Goal: Task Accomplishment & Management: Manage account settings

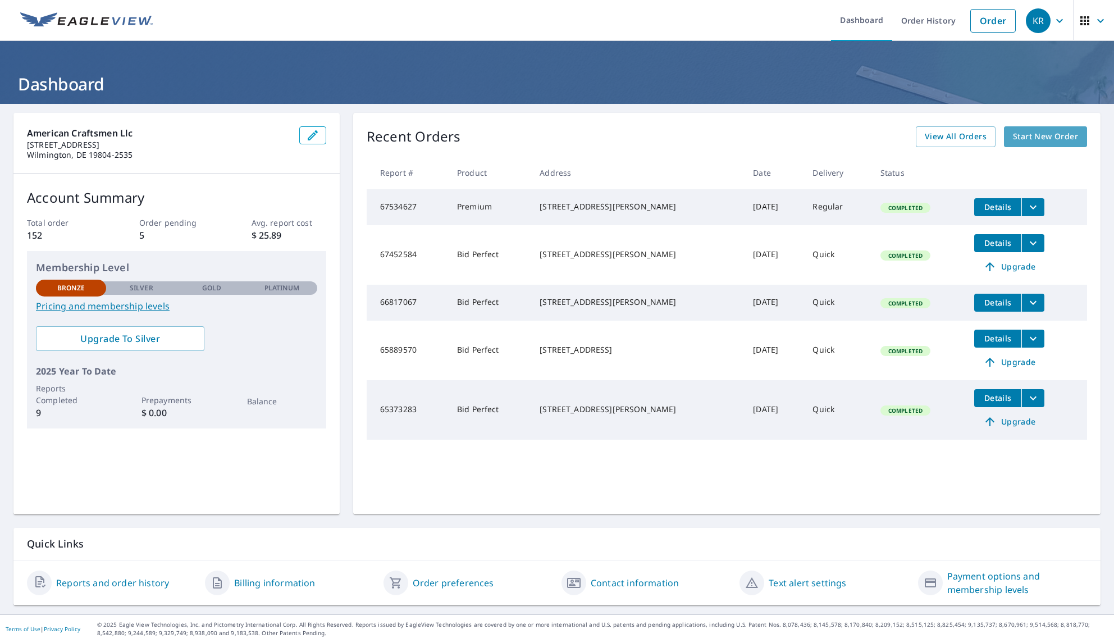
click at [1046, 142] on span "Start New Order" at bounding box center [1045, 137] width 65 height 14
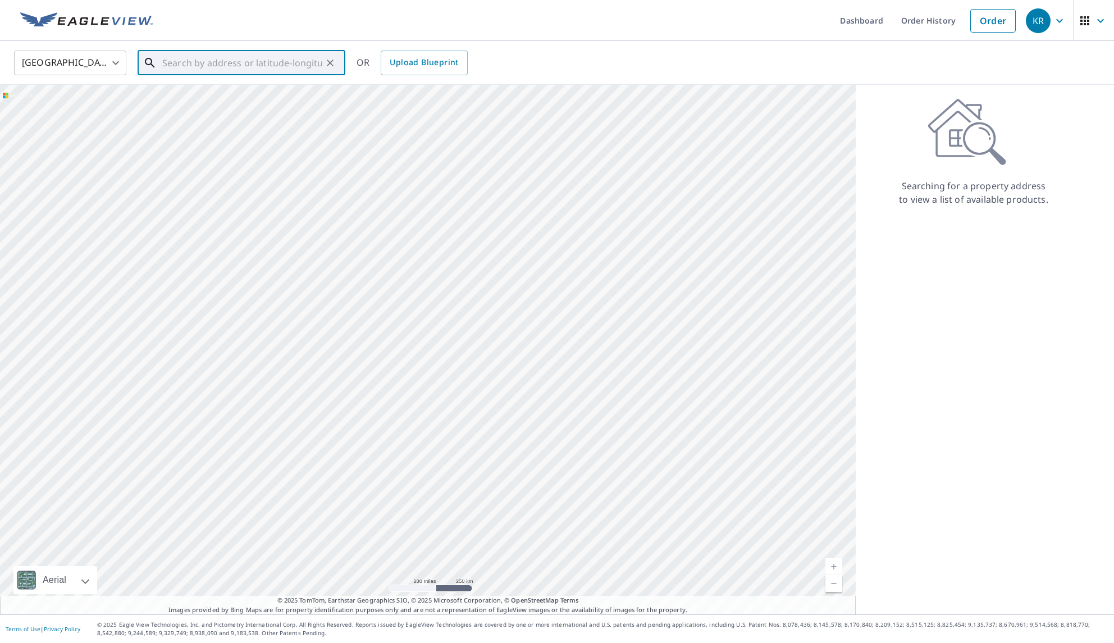
click at [224, 61] on input "text" at bounding box center [242, 62] width 160 height 31
paste input "[STREET_ADDRESS][PERSON_NAME][US_STATE]"
type input "[STREET_ADDRESS][PERSON_NAME][US_STATE]"
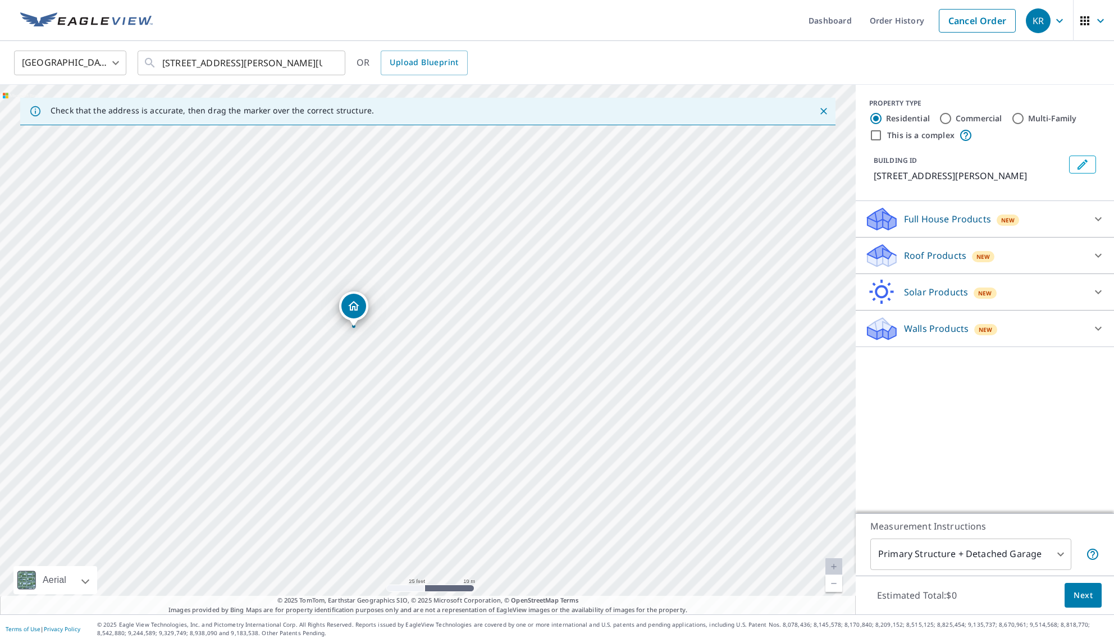
click at [946, 252] on p "Roof Products" at bounding box center [935, 255] width 62 height 13
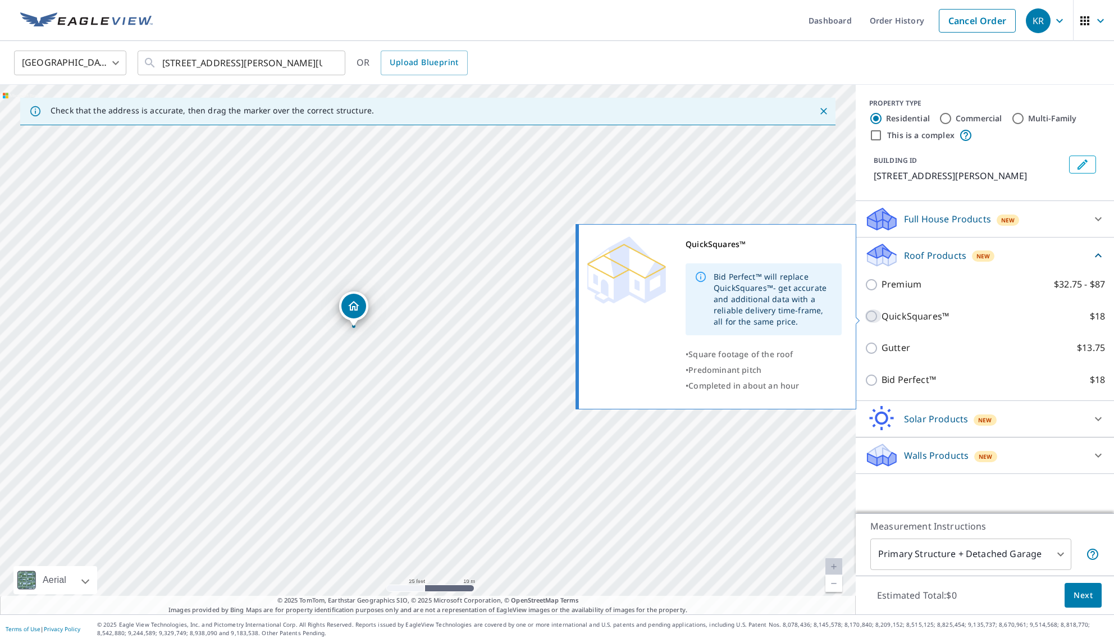
click at [873, 316] on input "QuickSquares™ $18" at bounding box center [873, 315] width 17 height 13
checkbox input "true"
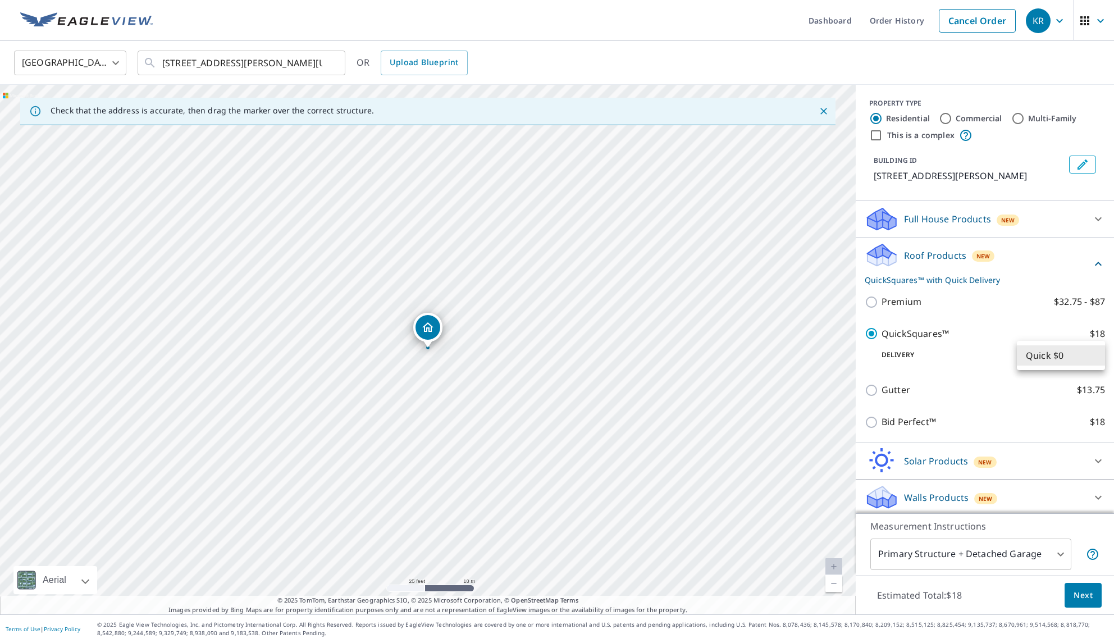
click at [1096, 358] on body "KR KR Dashboard Order History Cancel Order KR [GEOGRAPHIC_DATA] [GEOGRAPHIC_DAT…" at bounding box center [557, 321] width 1114 height 643
click at [1096, 358] on li "Quick $0" at bounding box center [1061, 355] width 88 height 20
click at [1082, 600] on span "Next" at bounding box center [1083, 596] width 19 height 14
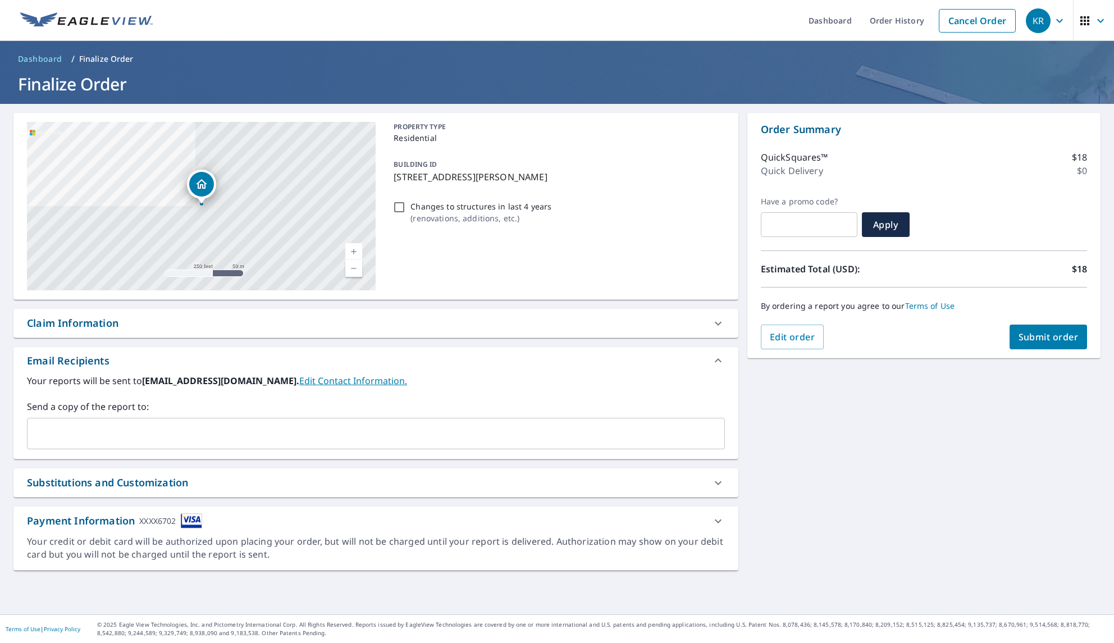
click at [1056, 338] on span "Submit order" at bounding box center [1049, 337] width 60 height 12
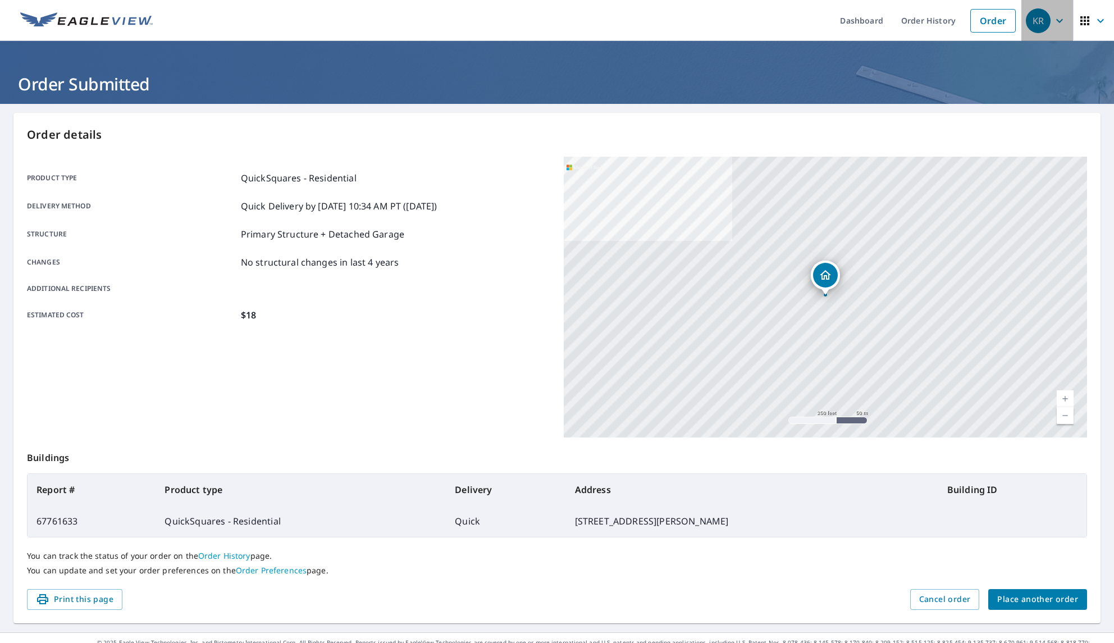
click at [1060, 18] on icon "button" at bounding box center [1059, 20] width 13 height 13
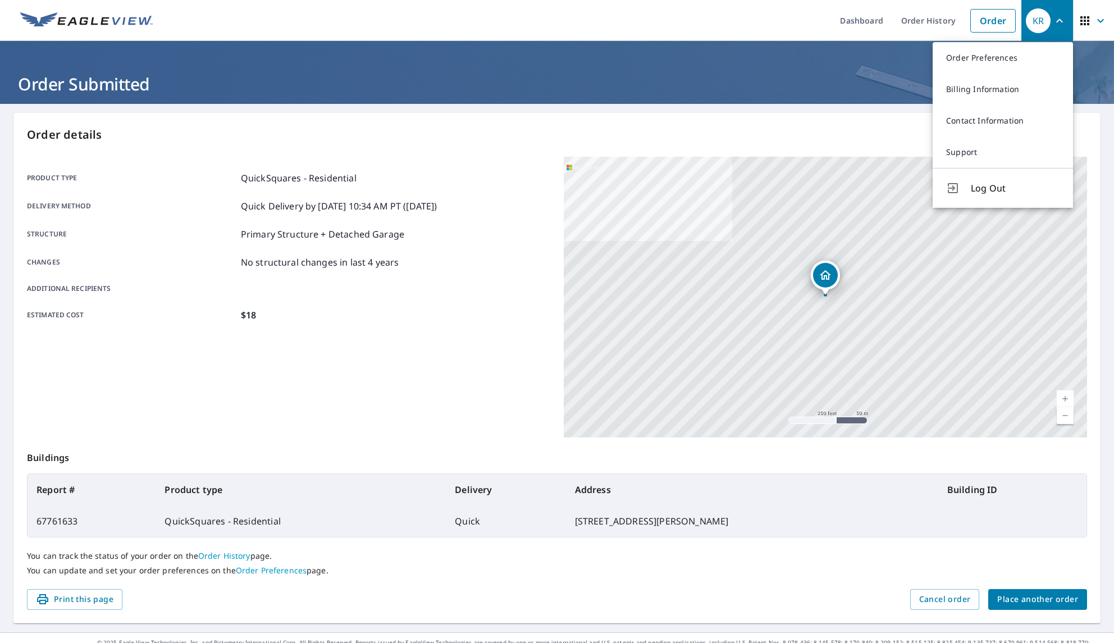
click at [986, 189] on span "Log Out" at bounding box center [1015, 187] width 89 height 13
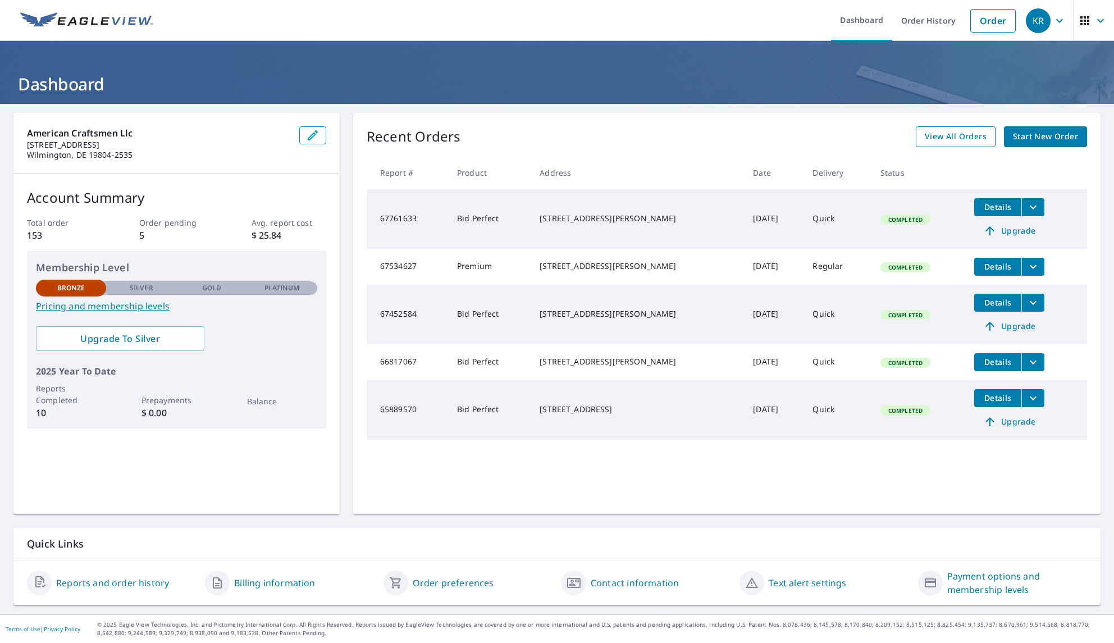
click at [927, 134] on span "View All Orders" at bounding box center [956, 137] width 62 height 14
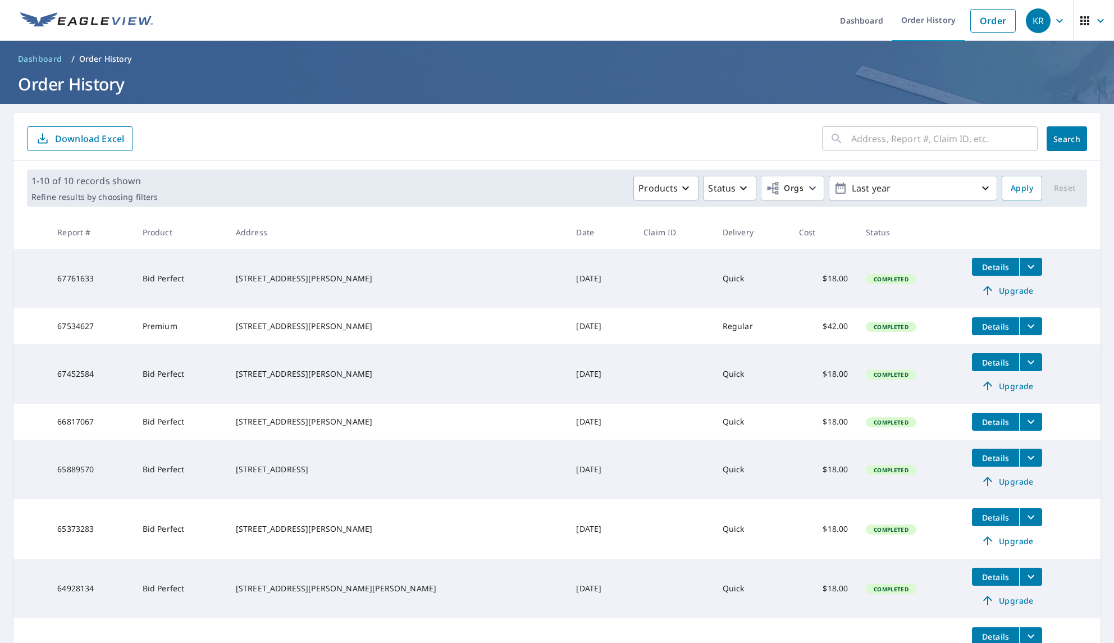
click at [921, 138] on input "text" at bounding box center [944, 138] width 186 height 31
paste input "104 Moss Lane Landenberg Pennsylvania 19350"
type input "104 Moss Lane Landenberg Pennsylvania 19350"
click at [1062, 141] on span "Search" at bounding box center [1067, 139] width 22 height 11
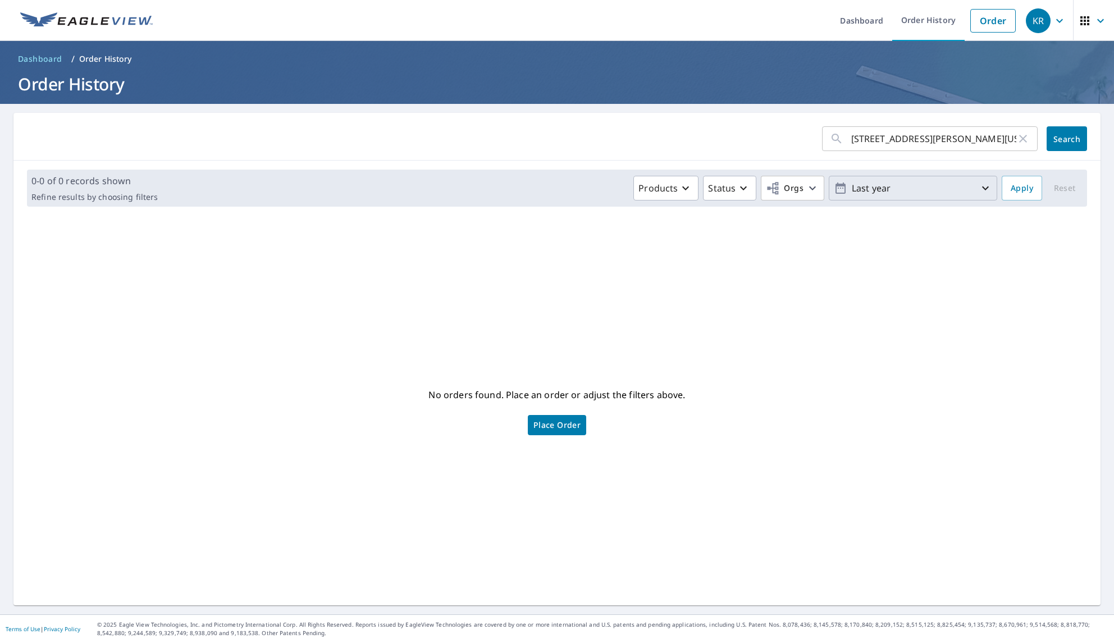
click at [986, 189] on icon "button" at bounding box center [985, 188] width 7 height 4
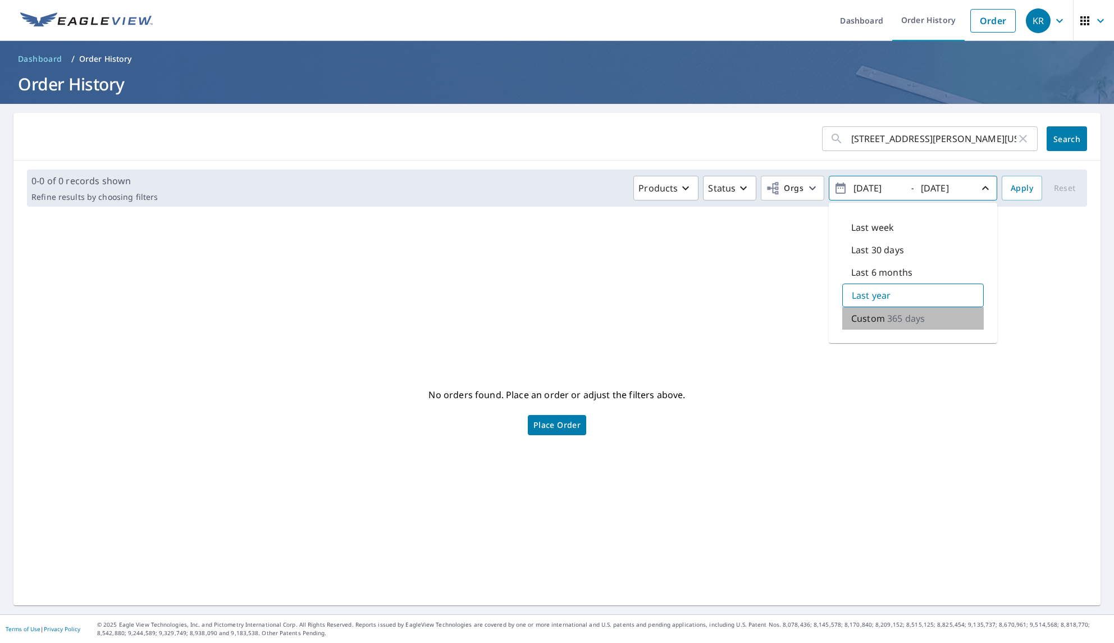
click at [906, 317] on p "365 days" at bounding box center [906, 318] width 38 height 13
click at [873, 187] on input "2024/10/07" at bounding box center [877, 188] width 55 height 18
type input "2020/10/07"
click at [1035, 190] on button "Apply" at bounding box center [1022, 188] width 40 height 25
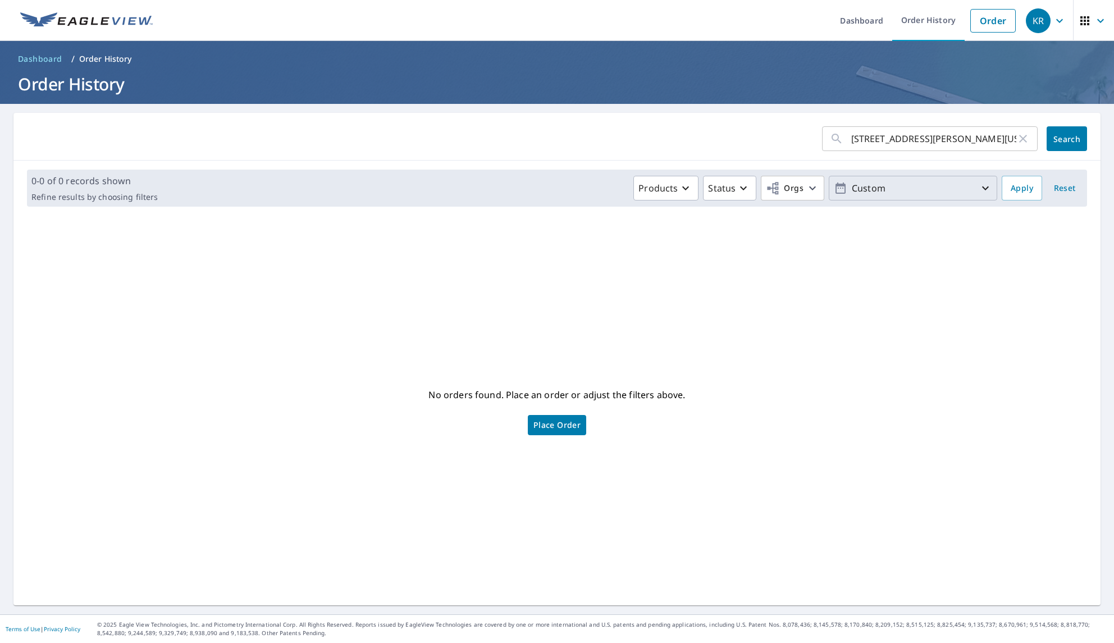
click at [964, 192] on p "Custom" at bounding box center [913, 189] width 131 height 20
drag, startPoint x: 875, startPoint y: 188, endPoint x: 867, endPoint y: 189, distance: 8.4
click at [866, 189] on input "2020/10/07" at bounding box center [877, 188] width 55 height 18
type input "2019/10/07"
click at [1024, 192] on span "Apply" at bounding box center [1022, 188] width 22 height 14
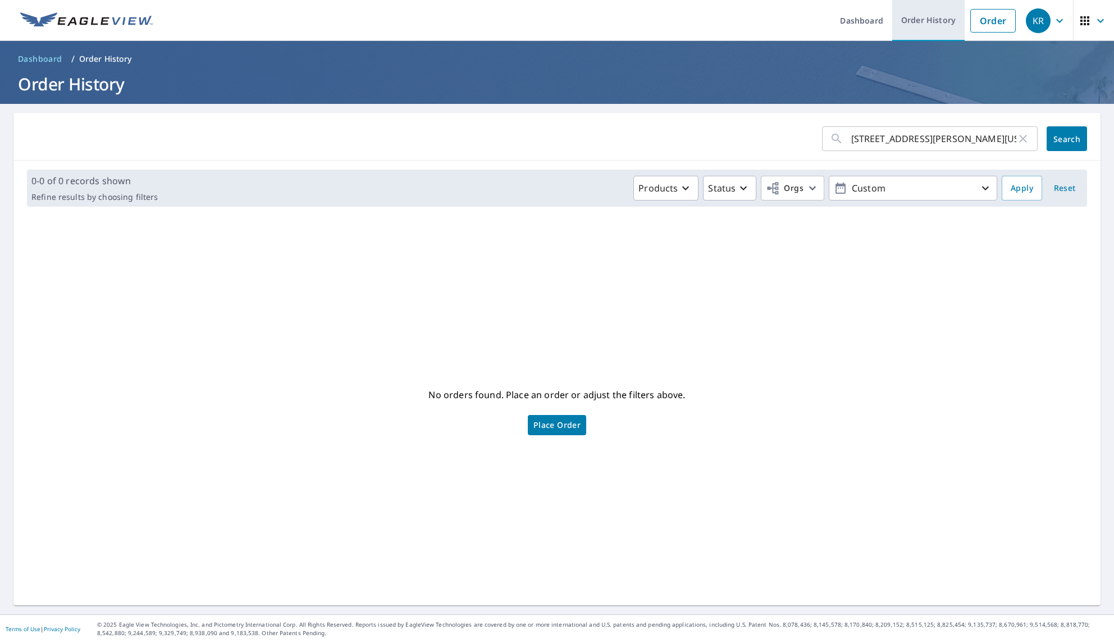
click at [931, 22] on link "Order History" at bounding box center [928, 20] width 72 height 41
click at [1021, 136] on icon "button" at bounding box center [1023, 139] width 8 height 8
click at [1069, 188] on span "Reset" at bounding box center [1064, 188] width 27 height 14
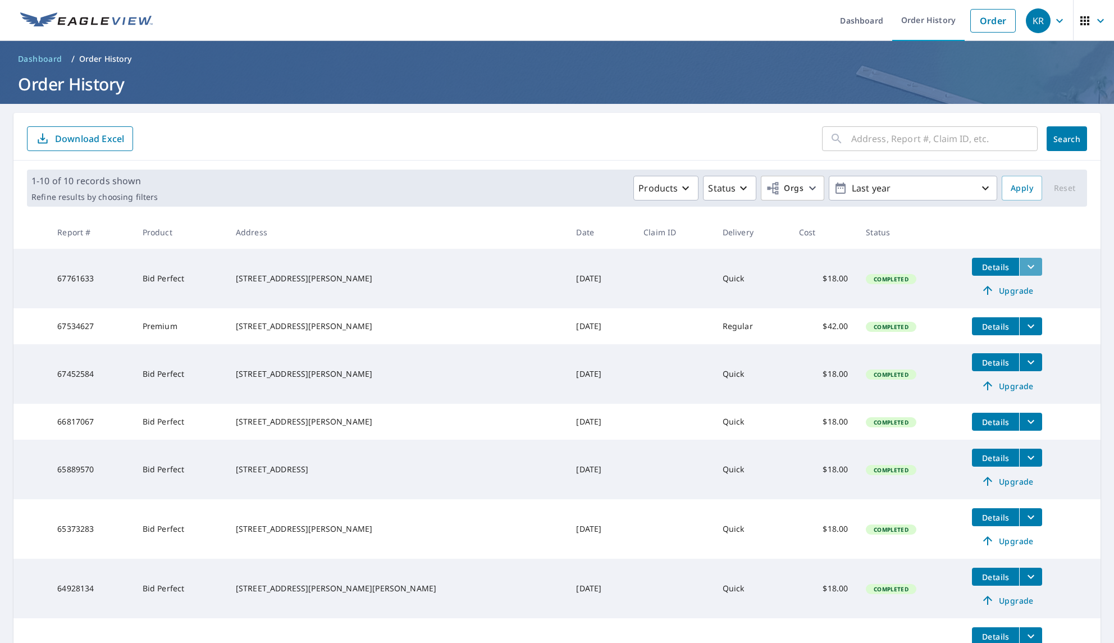
click at [1028, 267] on icon "filesDropdownBtn-67761633" at bounding box center [1031, 267] width 7 height 4
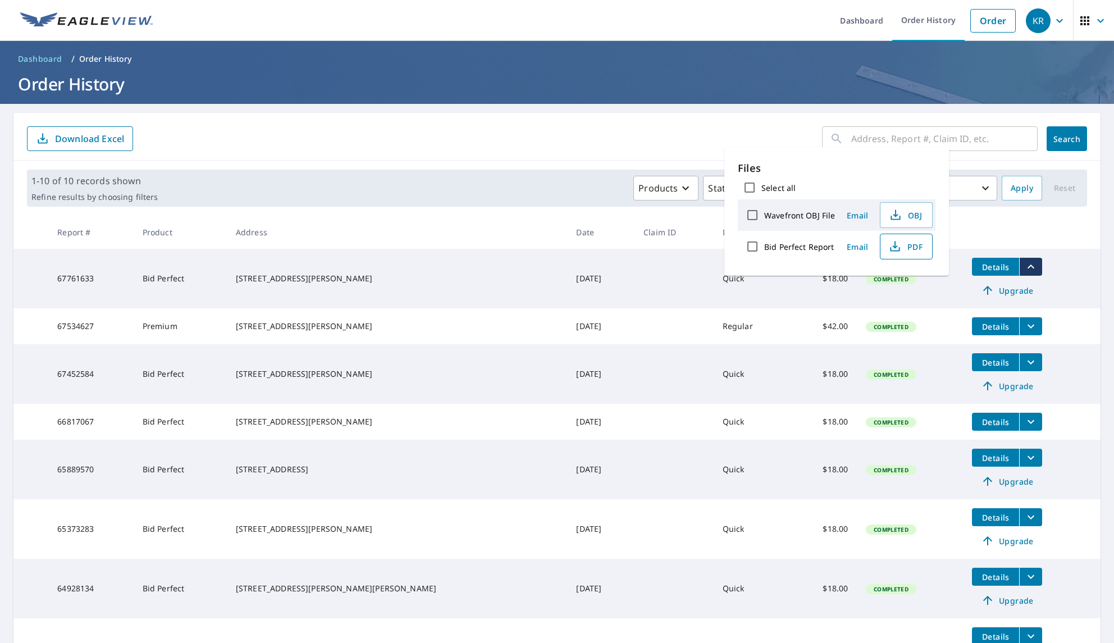
click at [905, 246] on span "PDF" at bounding box center [905, 246] width 36 height 13
click at [979, 368] on span "Details" at bounding box center [996, 362] width 34 height 11
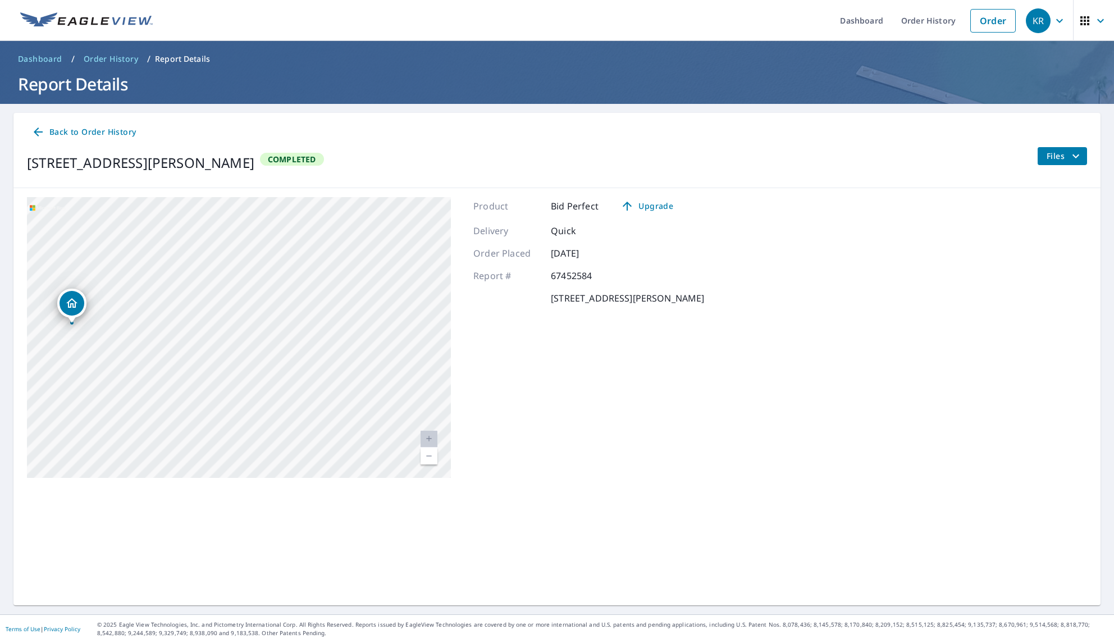
drag, startPoint x: 321, startPoint y: 357, endPoint x: 123, endPoint y: 320, distance: 201.6
click at [123, 320] on div "106 Moss Ln Landenberg, PA 19350" at bounding box center [239, 337] width 424 height 281
click at [921, 25] on link "Order History" at bounding box center [928, 20] width 72 height 41
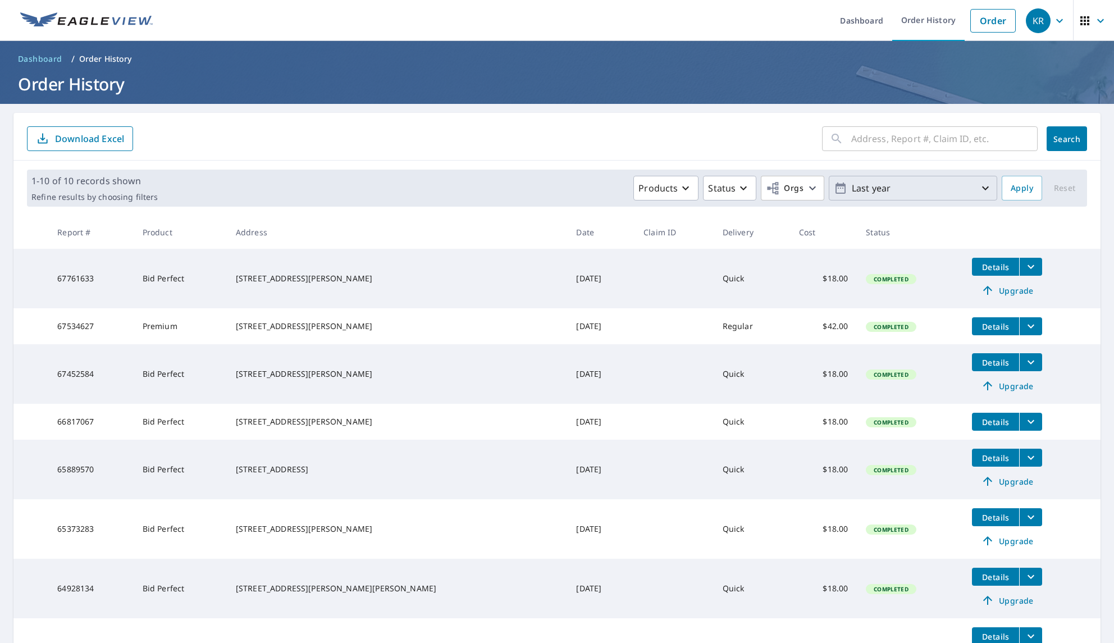
click at [948, 189] on p "Last year" at bounding box center [913, 189] width 131 height 20
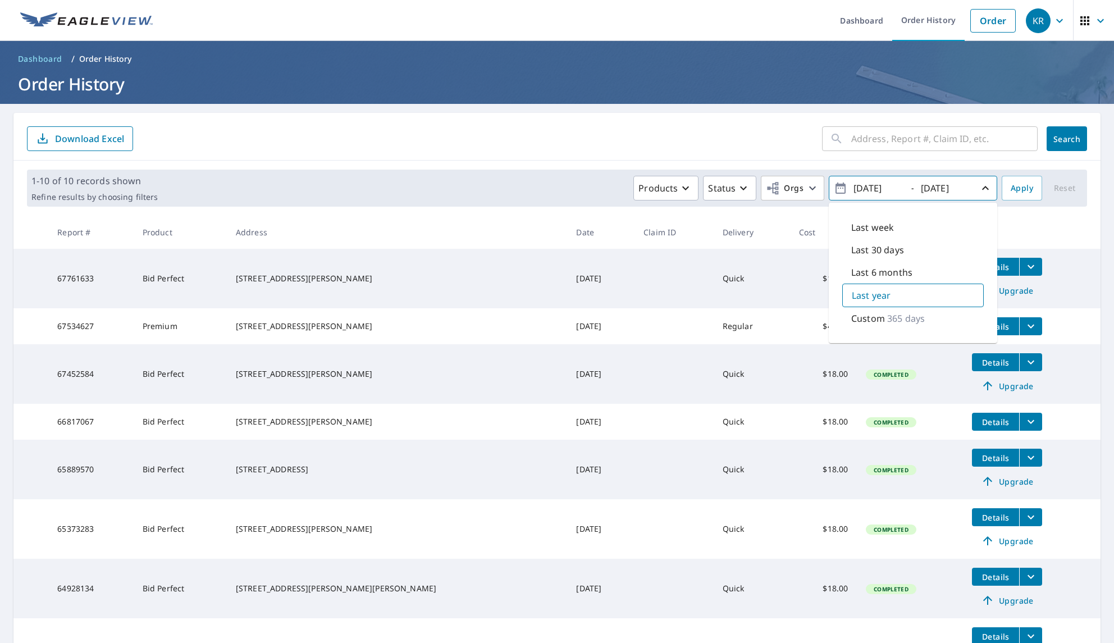
click at [875, 188] on input "2024/10/07" at bounding box center [877, 188] width 55 height 18
type input "2019/10/07"
click at [1016, 183] on span "Apply" at bounding box center [1022, 188] width 22 height 14
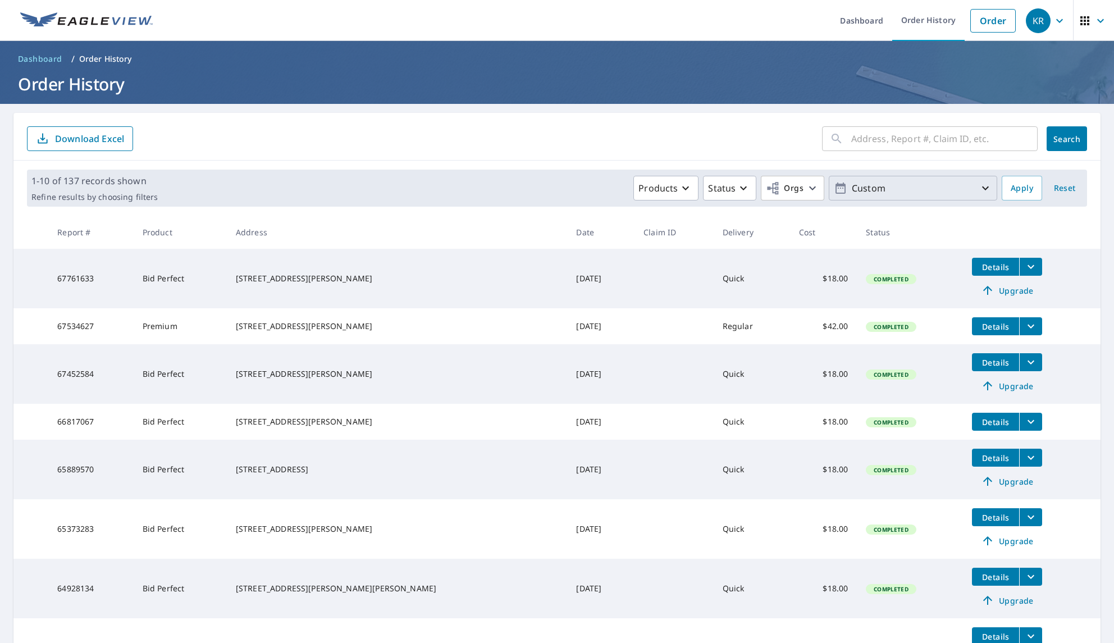
click at [990, 189] on icon "button" at bounding box center [985, 187] width 13 height 13
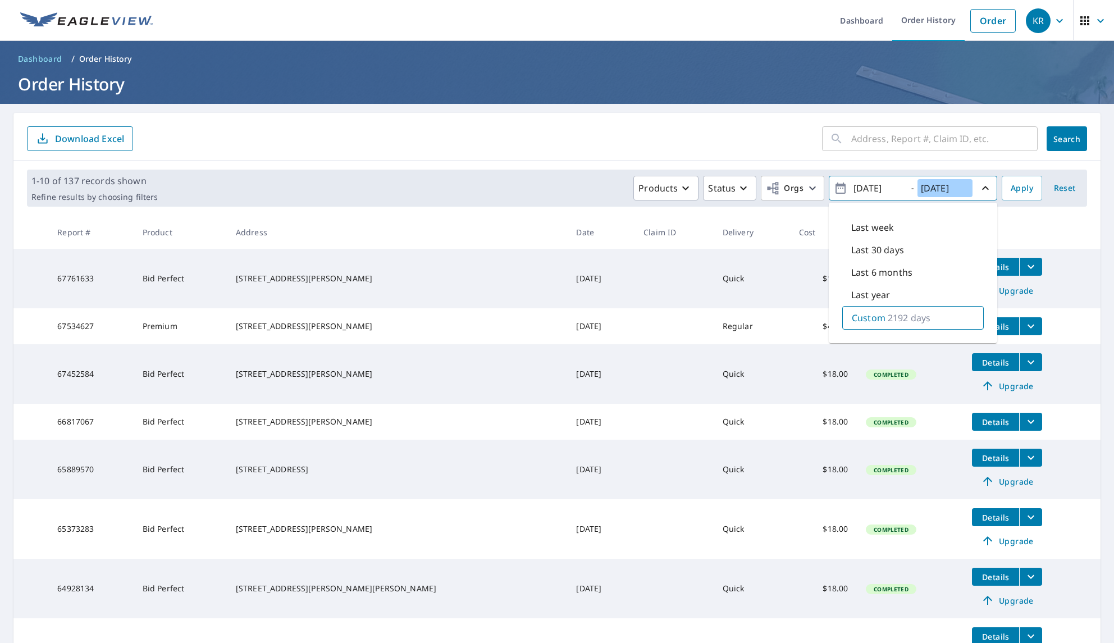
drag, startPoint x: 942, startPoint y: 188, endPoint x: 932, endPoint y: 188, distance: 9.6
click at [932, 188] on input "2025/10/07" at bounding box center [945, 188] width 55 height 18
type input "2021/10/07"
click at [1021, 182] on span "Apply" at bounding box center [1022, 188] width 22 height 14
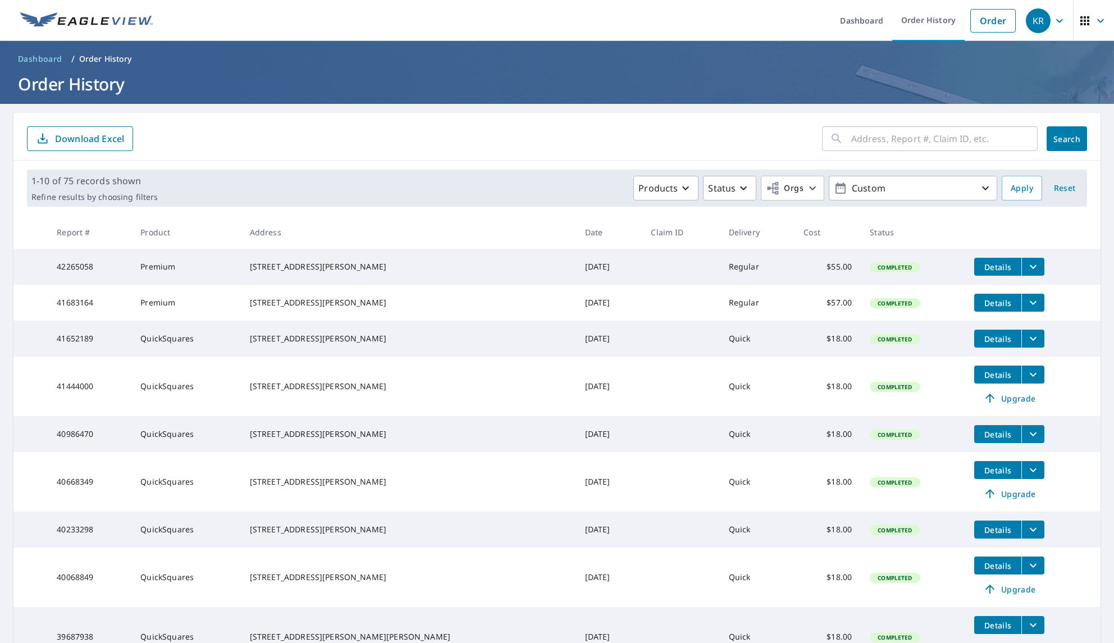
click at [983, 304] on span "Details" at bounding box center [998, 303] width 34 height 11
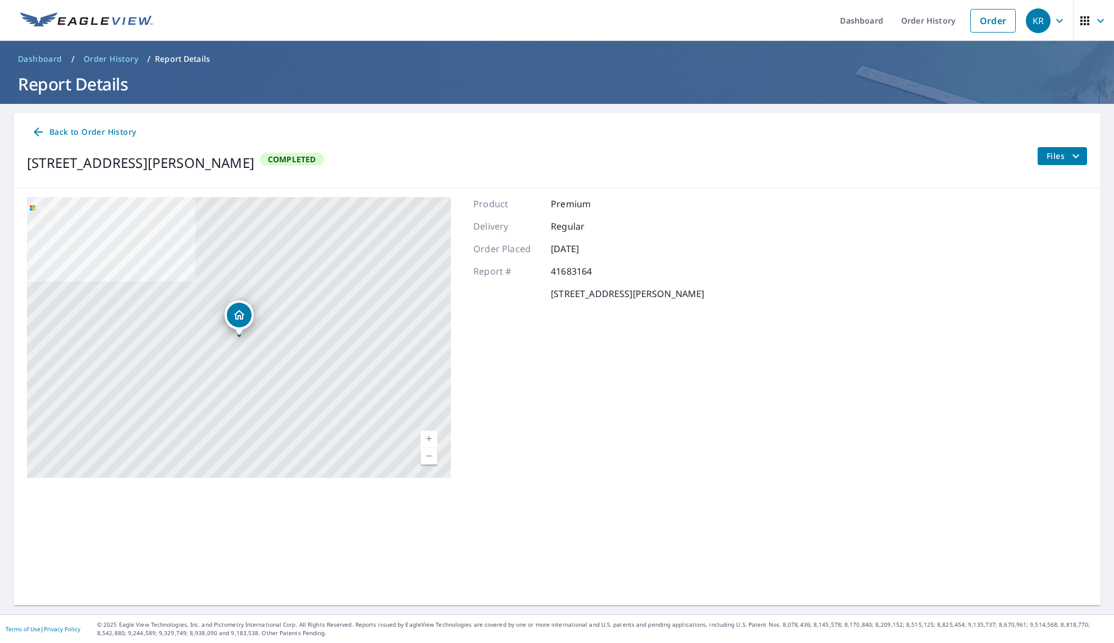
click at [38, 129] on icon at bounding box center [37, 131] width 13 height 13
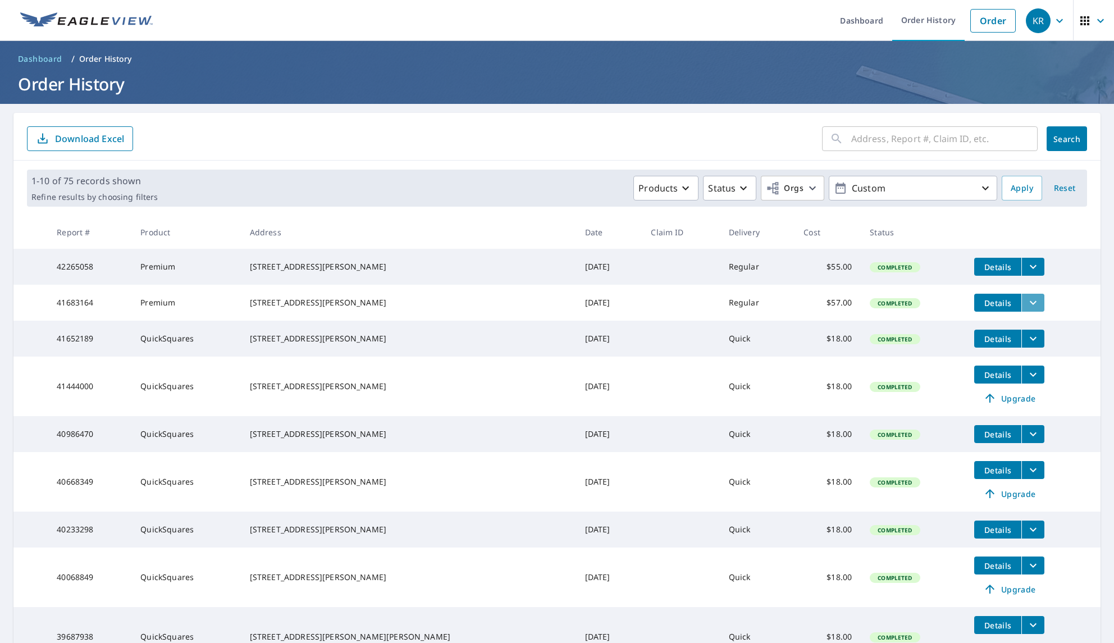
click at [1026, 309] on button "filesDropdownBtn-41683164" at bounding box center [1033, 303] width 23 height 18
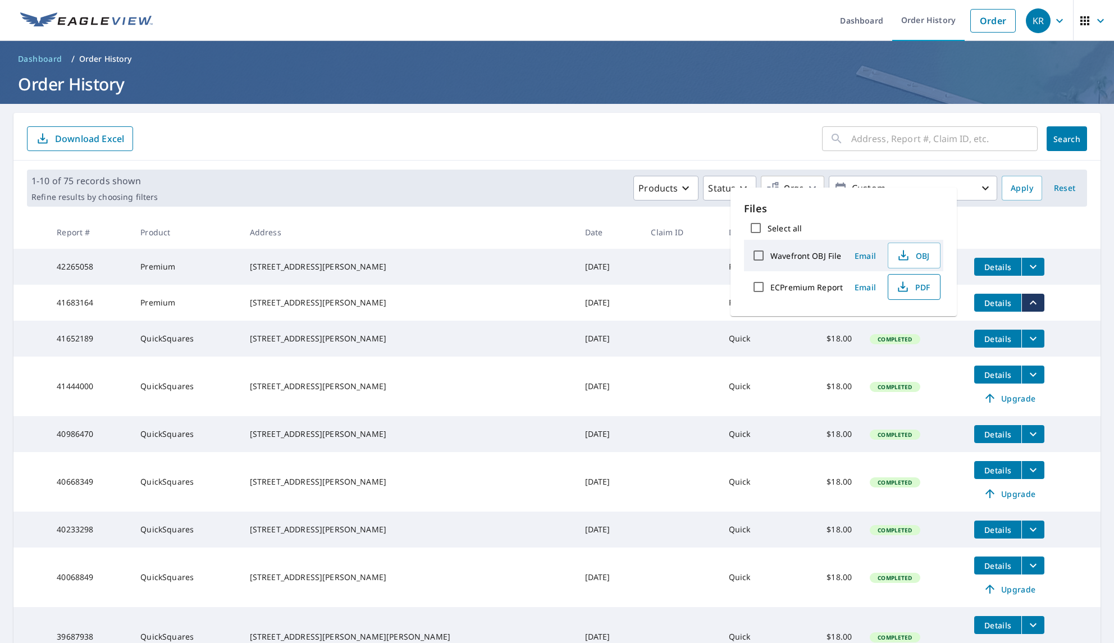
click at [898, 287] on icon "button" at bounding box center [902, 286] width 13 height 13
click at [1058, 18] on icon "button" at bounding box center [1059, 20] width 13 height 13
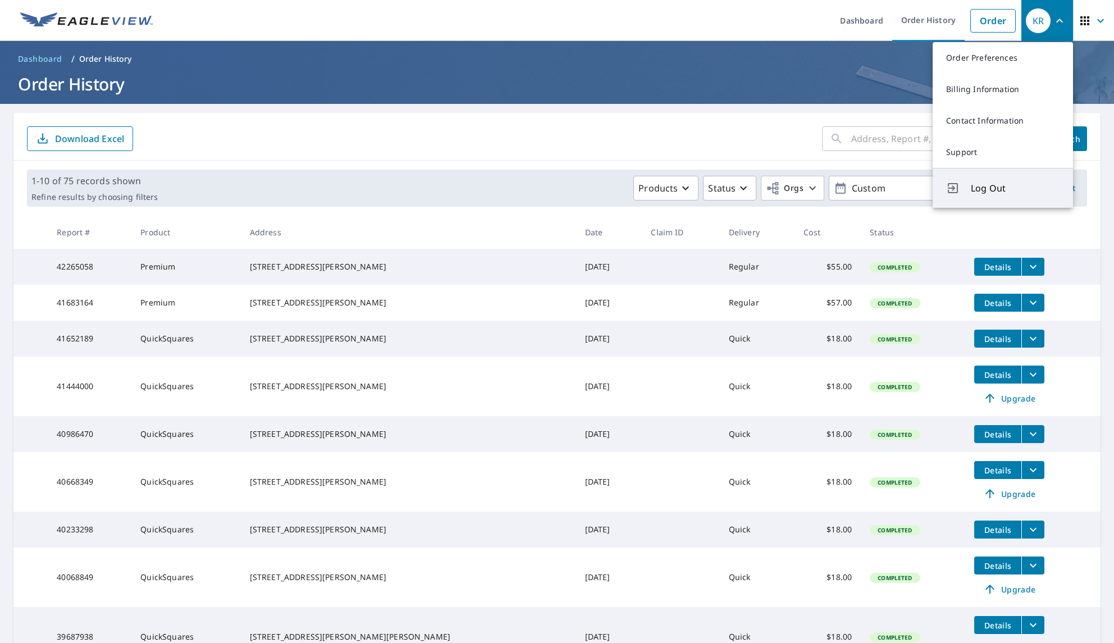
drag, startPoint x: 987, startPoint y: 197, endPoint x: 792, endPoint y: 159, distance: 198.6
click at [987, 197] on button "Log Out" at bounding box center [1003, 188] width 140 height 40
